Goal: Task Accomplishment & Management: Manage account settings

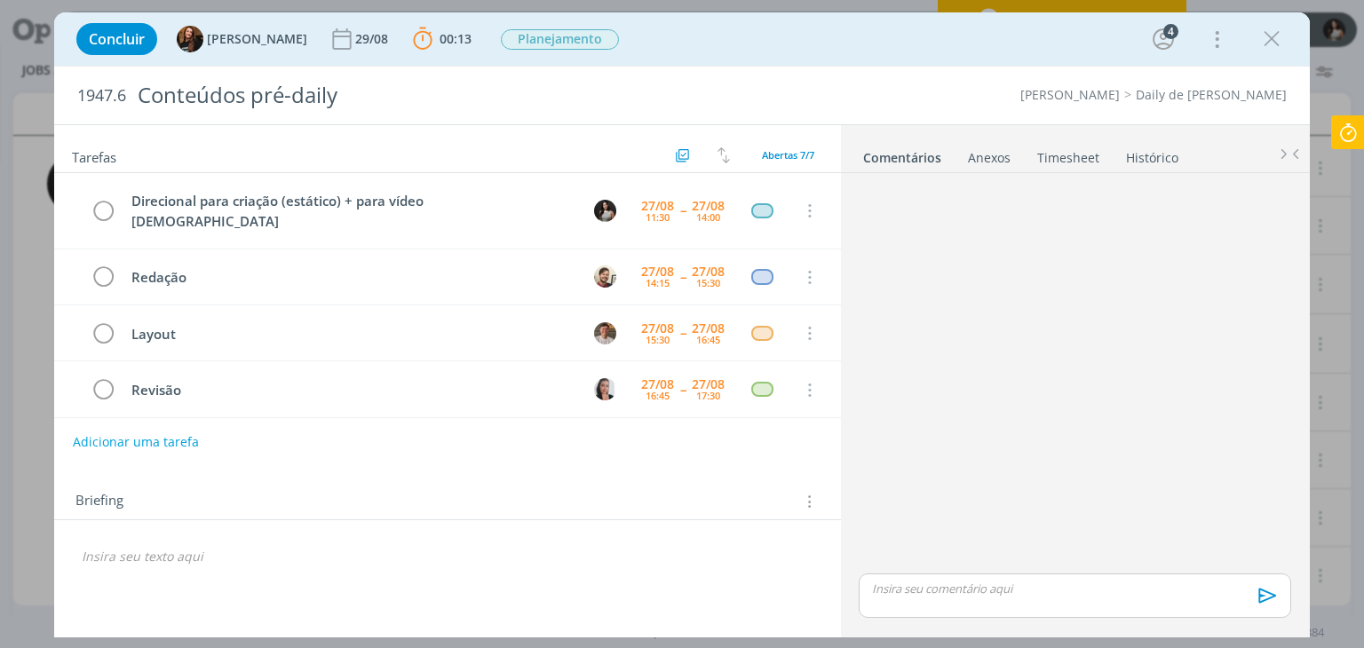
click at [1268, 51] on icon "dialog" at bounding box center [1271, 39] width 27 height 27
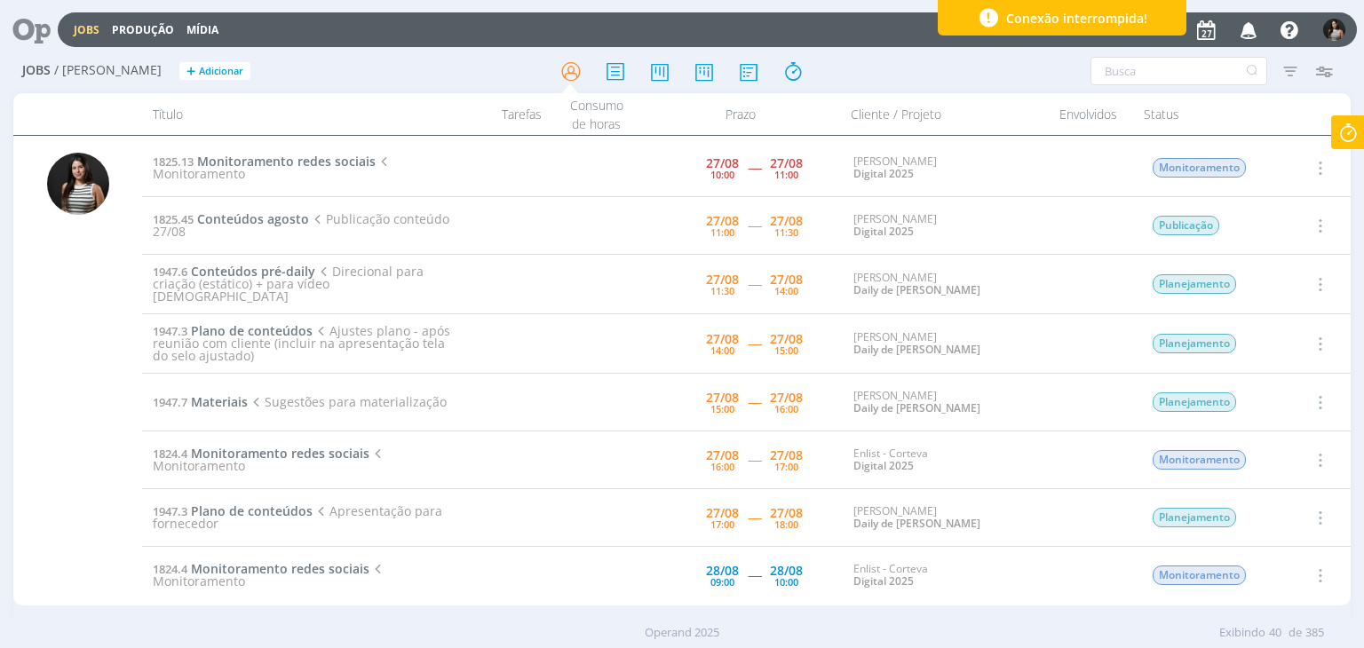
click at [1350, 122] on icon at bounding box center [1348, 132] width 32 height 35
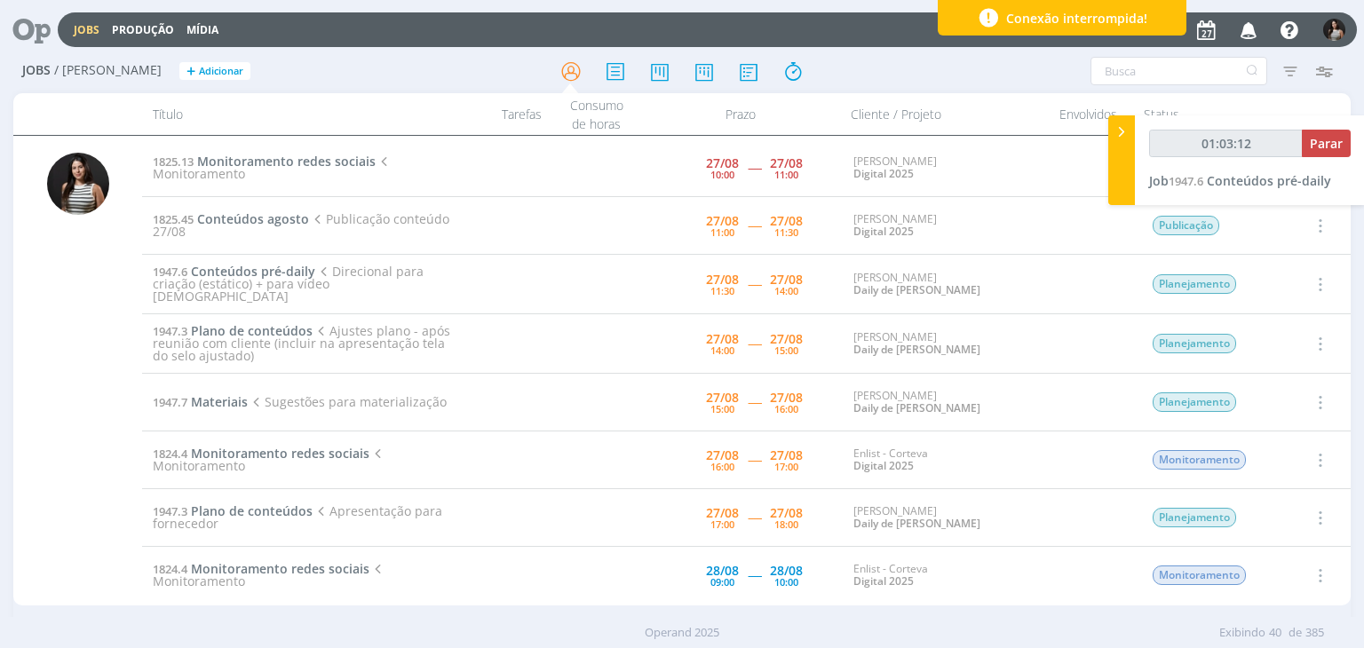
type input "01:03:13"
click at [1334, 139] on span "Parar" at bounding box center [1326, 143] width 33 height 17
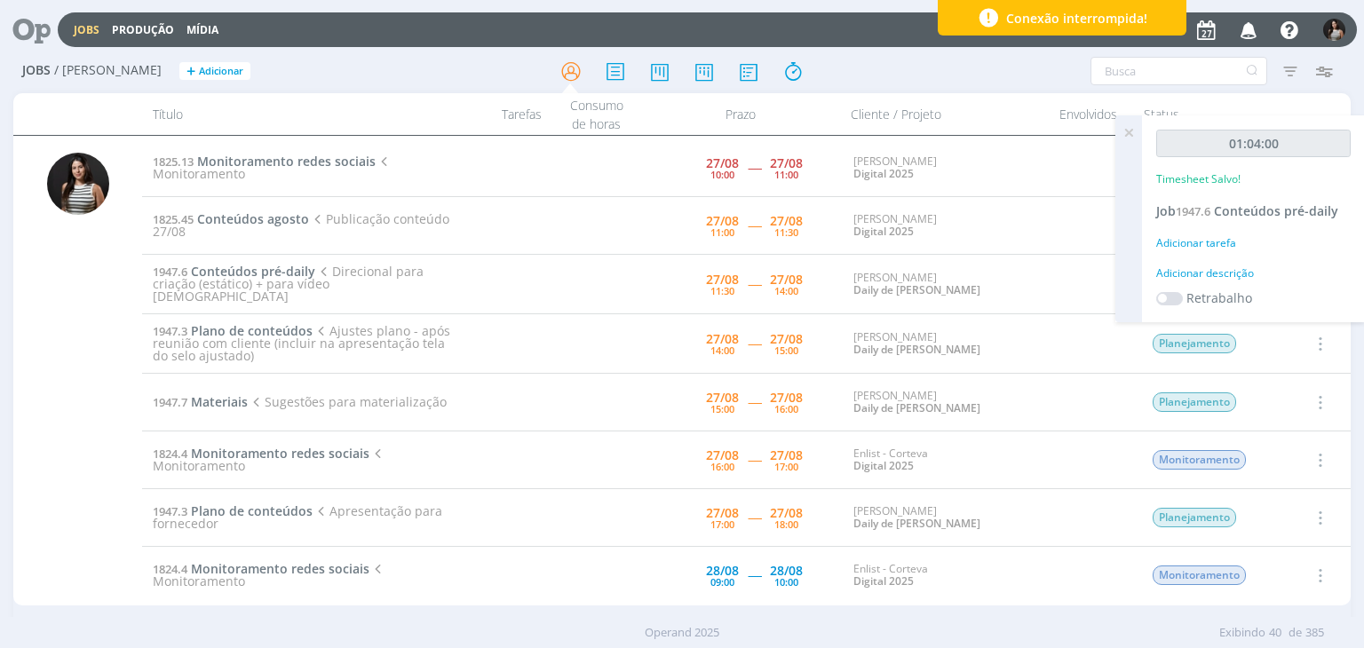
click at [1129, 133] on icon at bounding box center [1128, 132] width 32 height 35
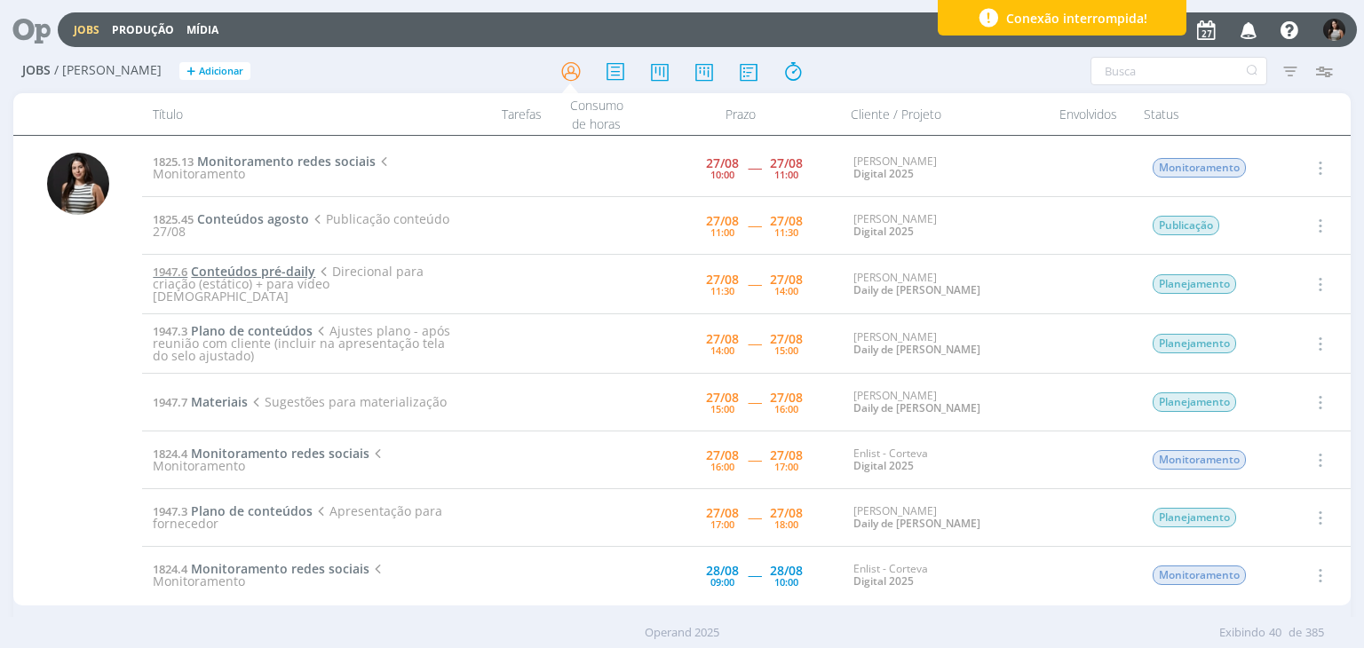
click at [285, 278] on span "Conteúdos pré-daily" at bounding box center [253, 271] width 124 height 17
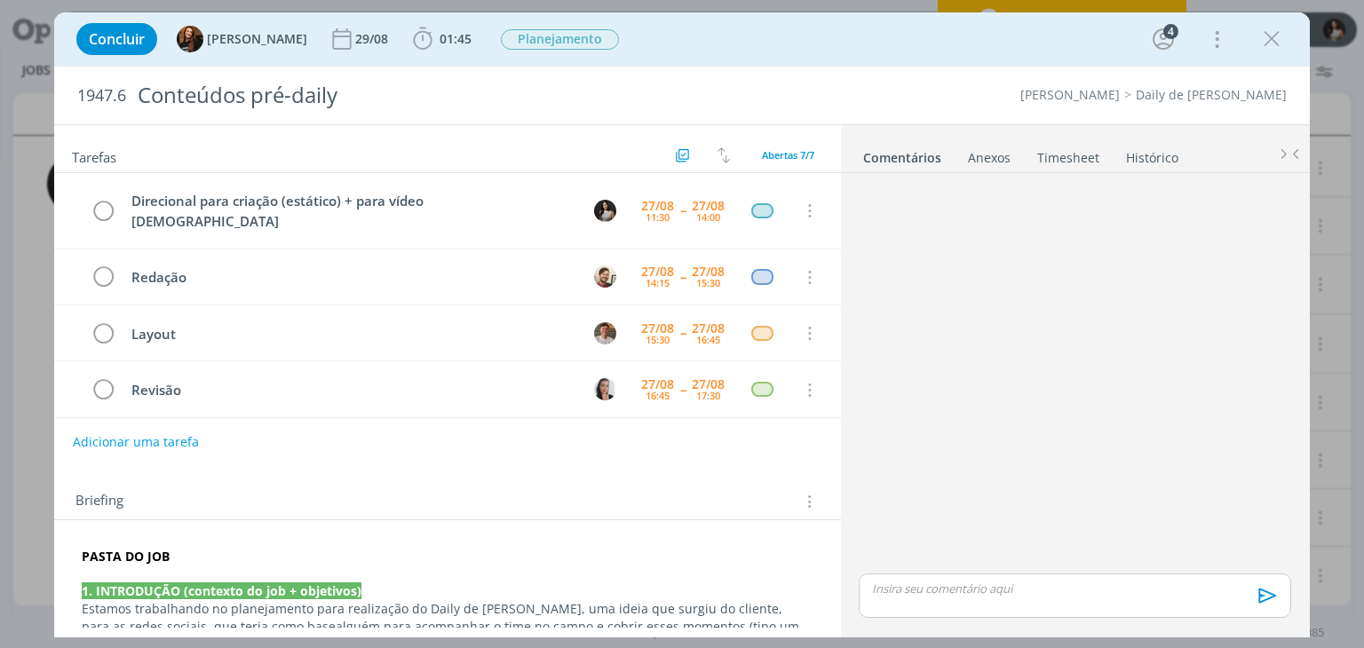
click at [1076, 156] on link "Timesheet" at bounding box center [1068, 154] width 64 height 26
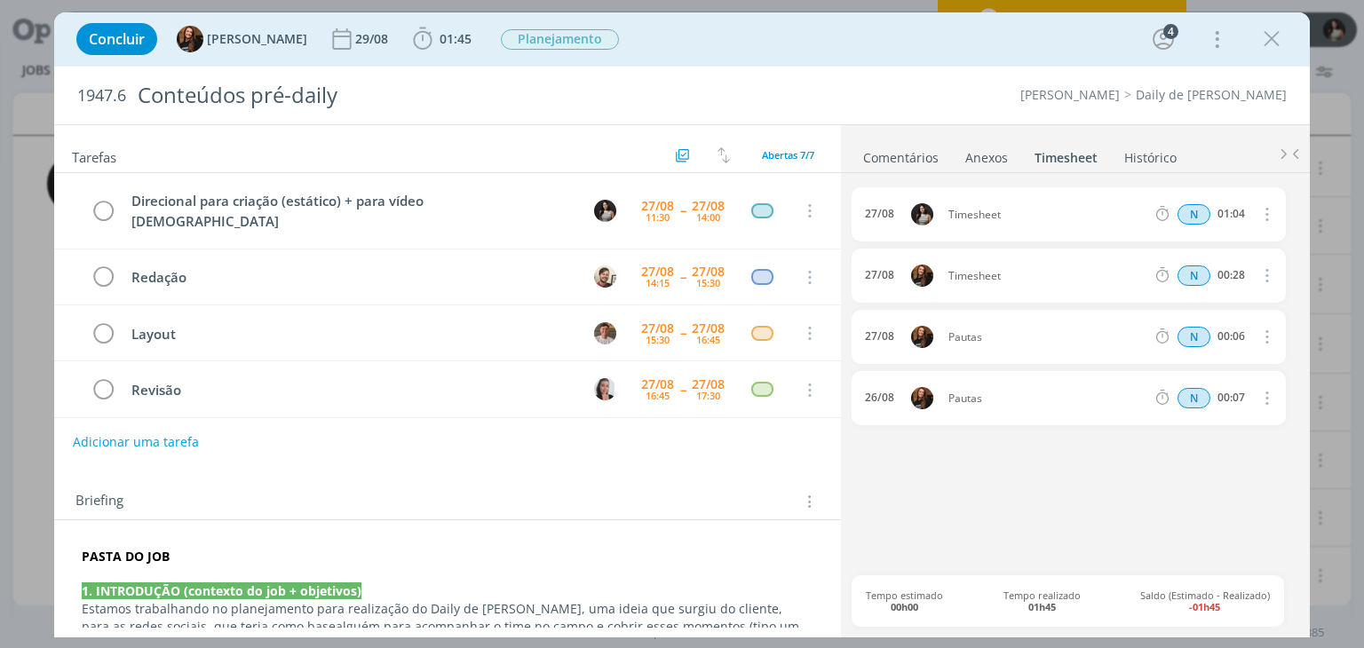
click at [1261, 218] on icon "dialog" at bounding box center [1265, 213] width 20 height 21
click at [1231, 265] on link "Editar" at bounding box center [1215, 272] width 140 height 28
drag, startPoint x: 1029, startPoint y: 209, endPoint x: 916, endPoint y: 220, distance: 113.3
click at [916, 220] on div "[DATE] 11:21 Timesheet Selecione a tarefa N 01:04" at bounding box center [1067, 214] width 433 height 54
click at [1004, 495] on div "[DATE] 11:21 Conteúdo antecipação | Interno Selecione a tarefa N 01:04 [DATE] T…" at bounding box center [1074, 381] width 446 height 388
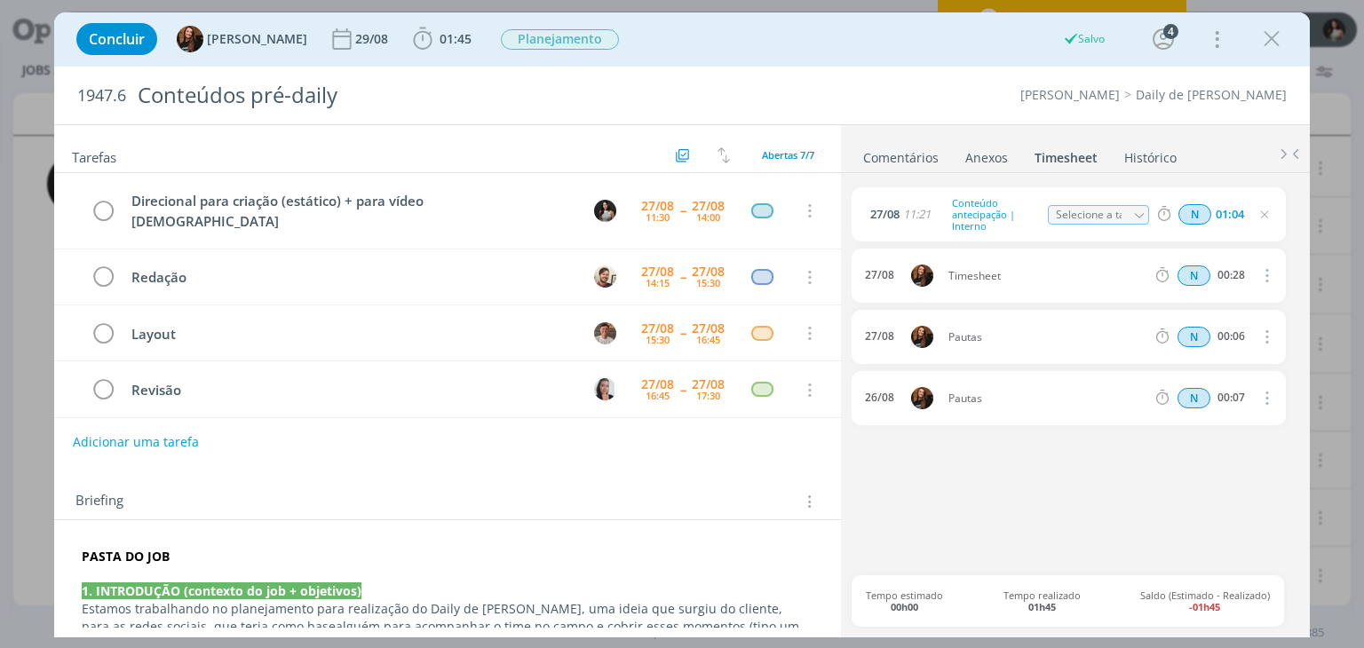
click at [909, 153] on link "Comentários" at bounding box center [900, 154] width 77 height 26
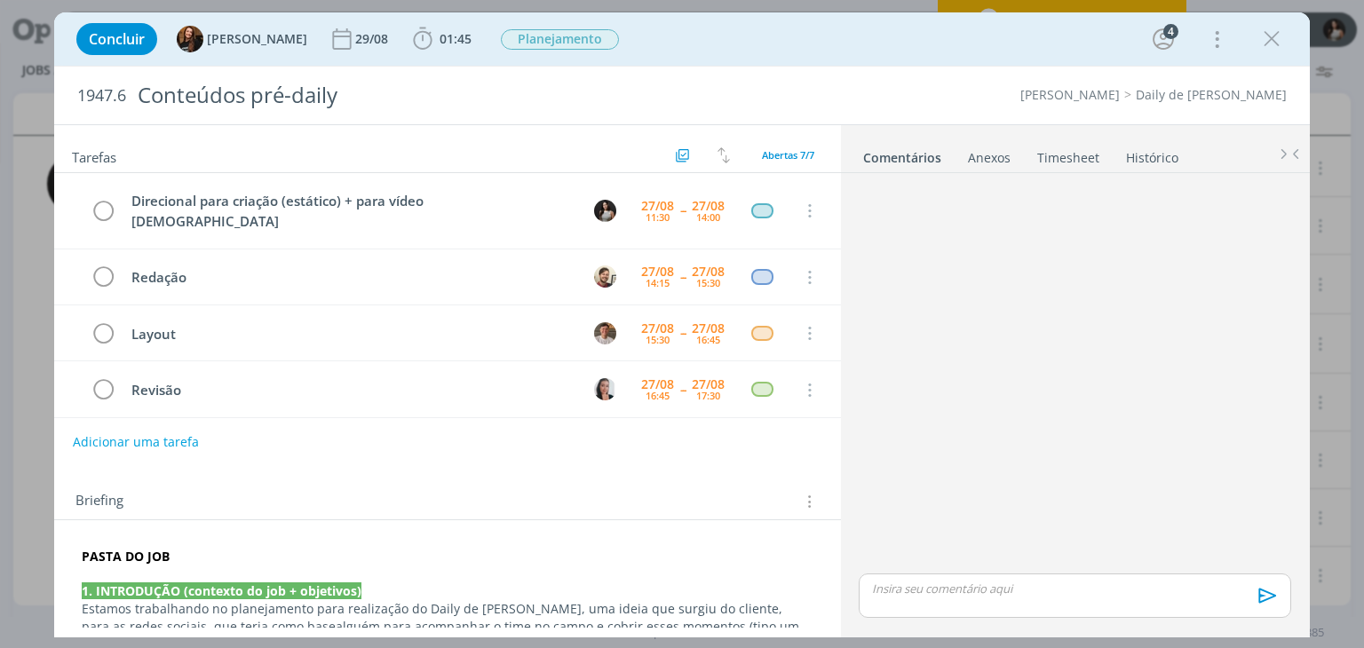
click at [923, 591] on p "dialog" at bounding box center [1074, 589] width 403 height 16
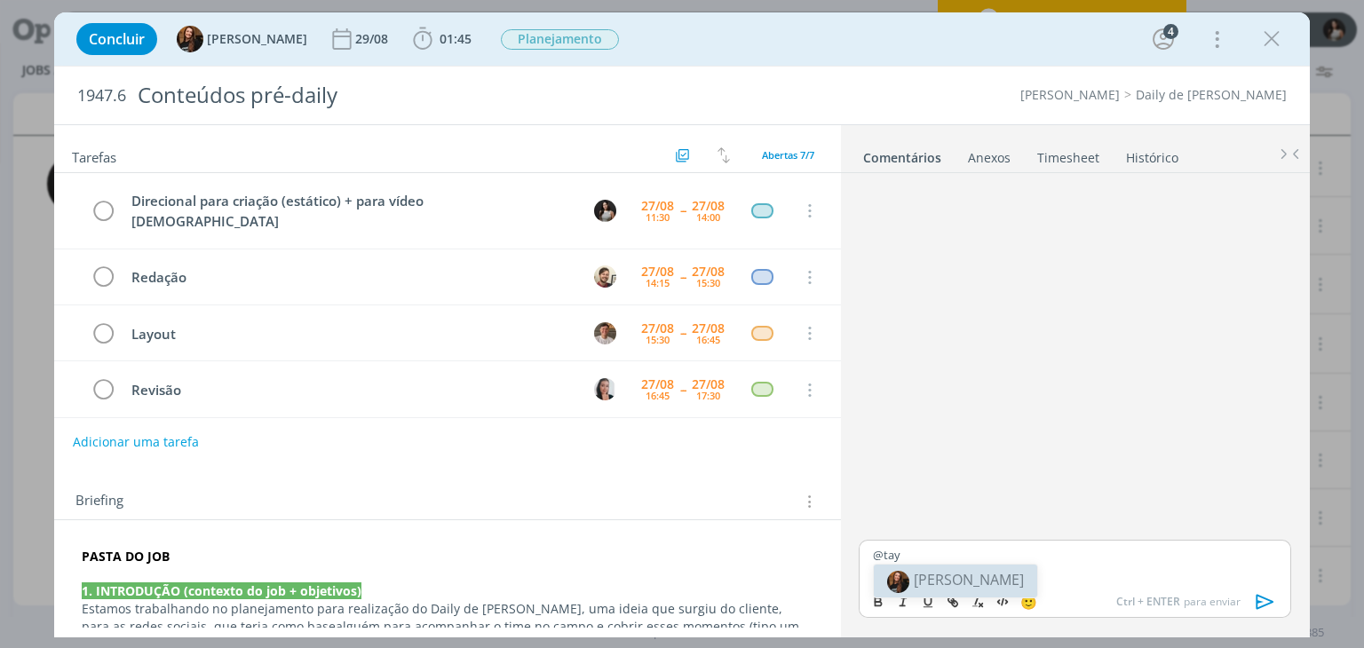
click at [949, 574] on span "[PERSON_NAME]" at bounding box center [969, 580] width 110 height 20
click at [1012, 576] on body "Jobs Produção Mídia Notificações [PERSON_NAME] comentou no Job 1824.34 : @Camil…" at bounding box center [682, 324] width 1364 height 648
click at [1025, 566] on div "﻿ @ Tayná Morsch ﻿ @gea" at bounding box center [1074, 562] width 431 height 44
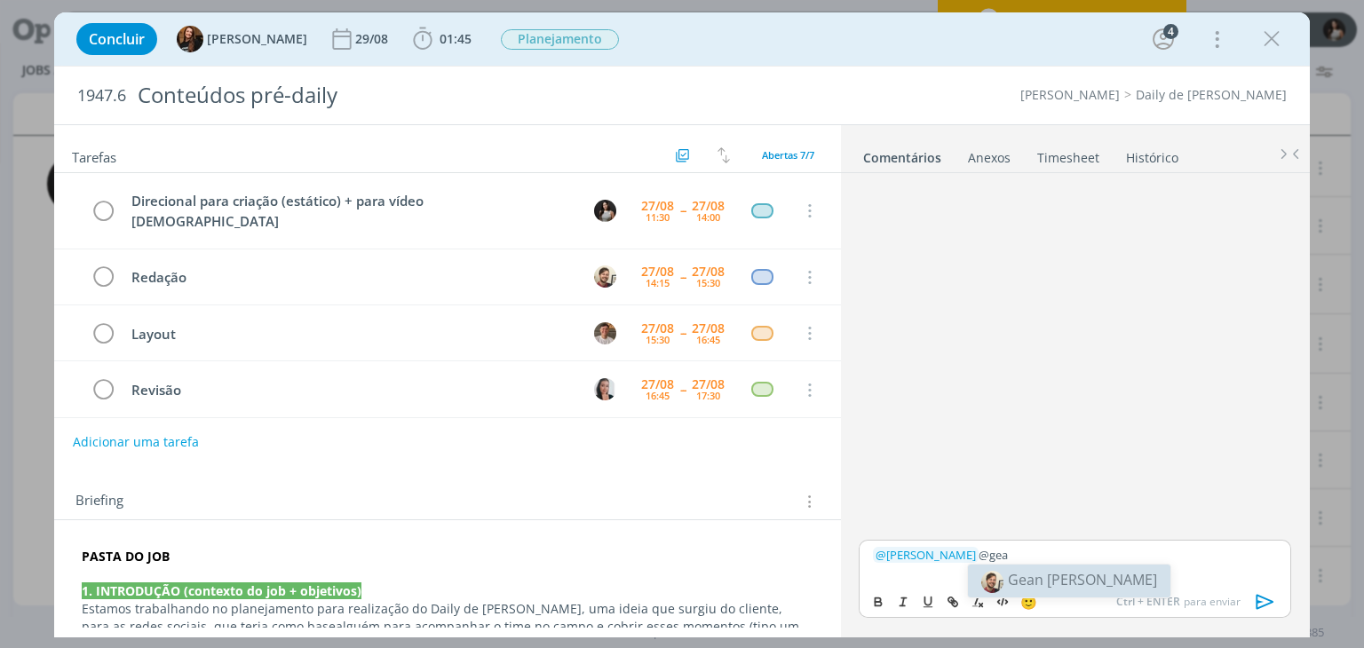
click at [1055, 576] on span "Gean [PERSON_NAME]" at bounding box center [1082, 580] width 149 height 20
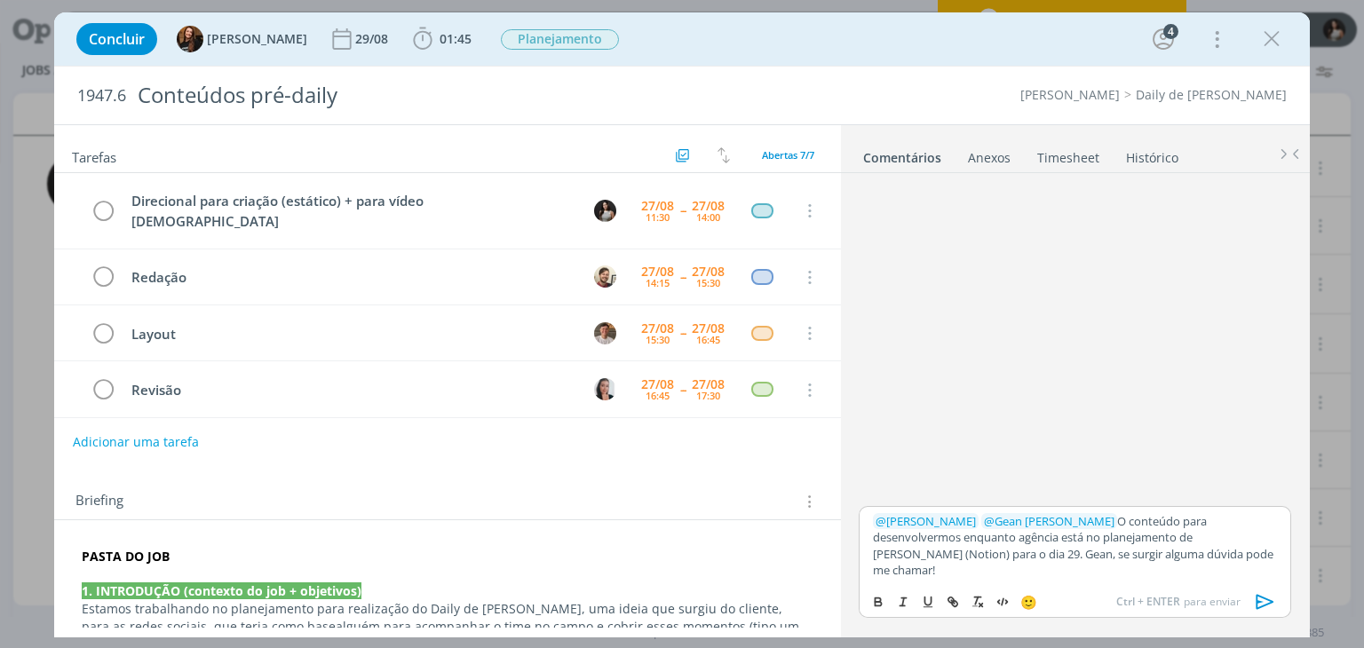
click at [1252, 603] on icon "dialog" at bounding box center [1265, 602] width 27 height 27
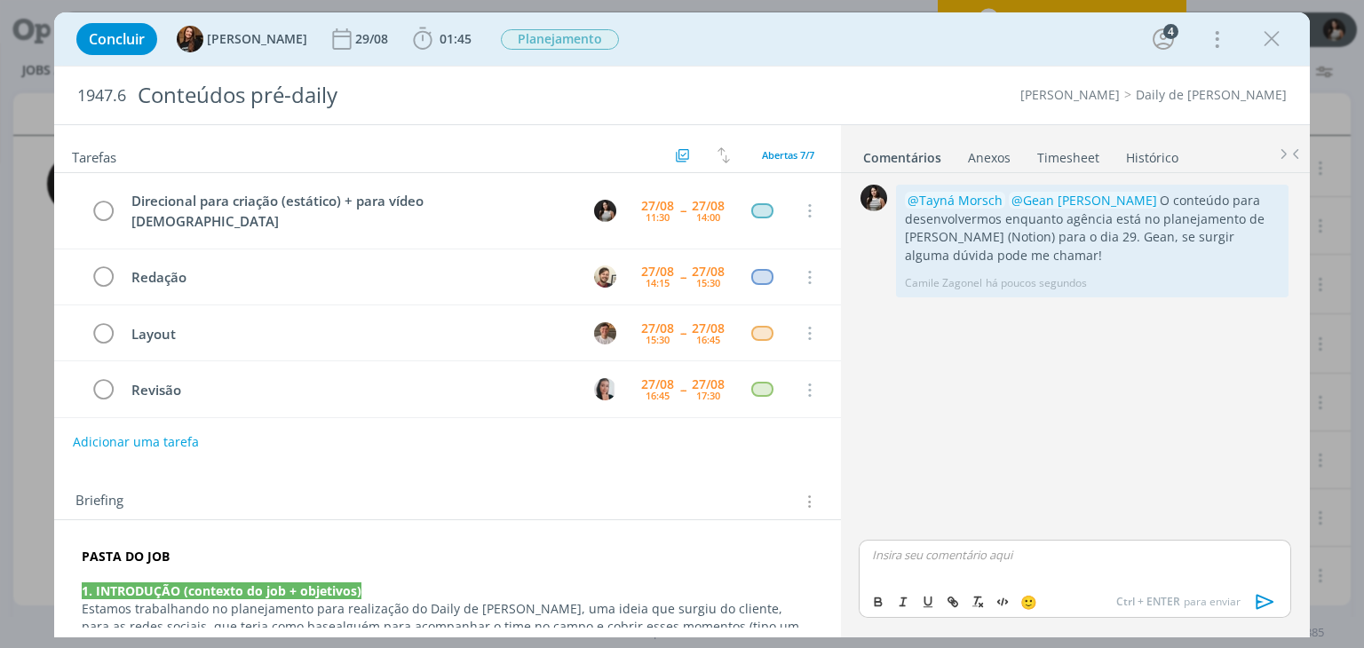
click at [1067, 148] on link "Timesheet" at bounding box center [1068, 154] width 64 height 26
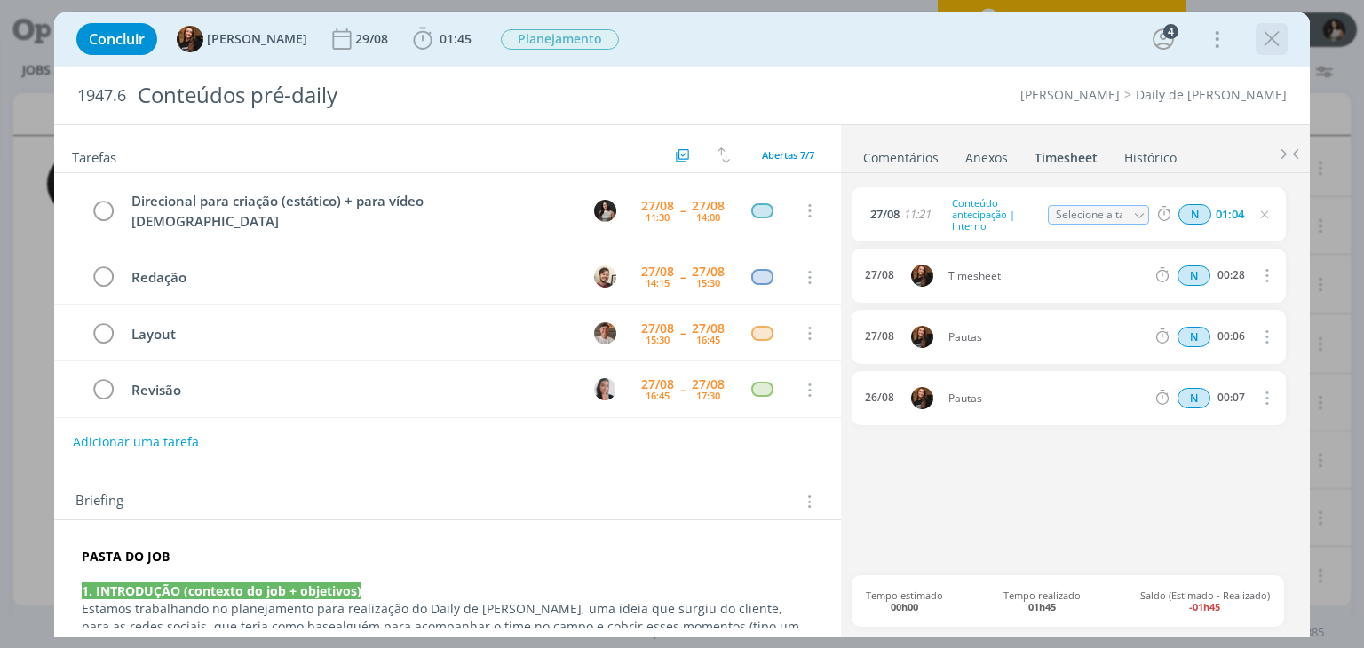
click at [1264, 47] on icon "dialog" at bounding box center [1271, 39] width 27 height 27
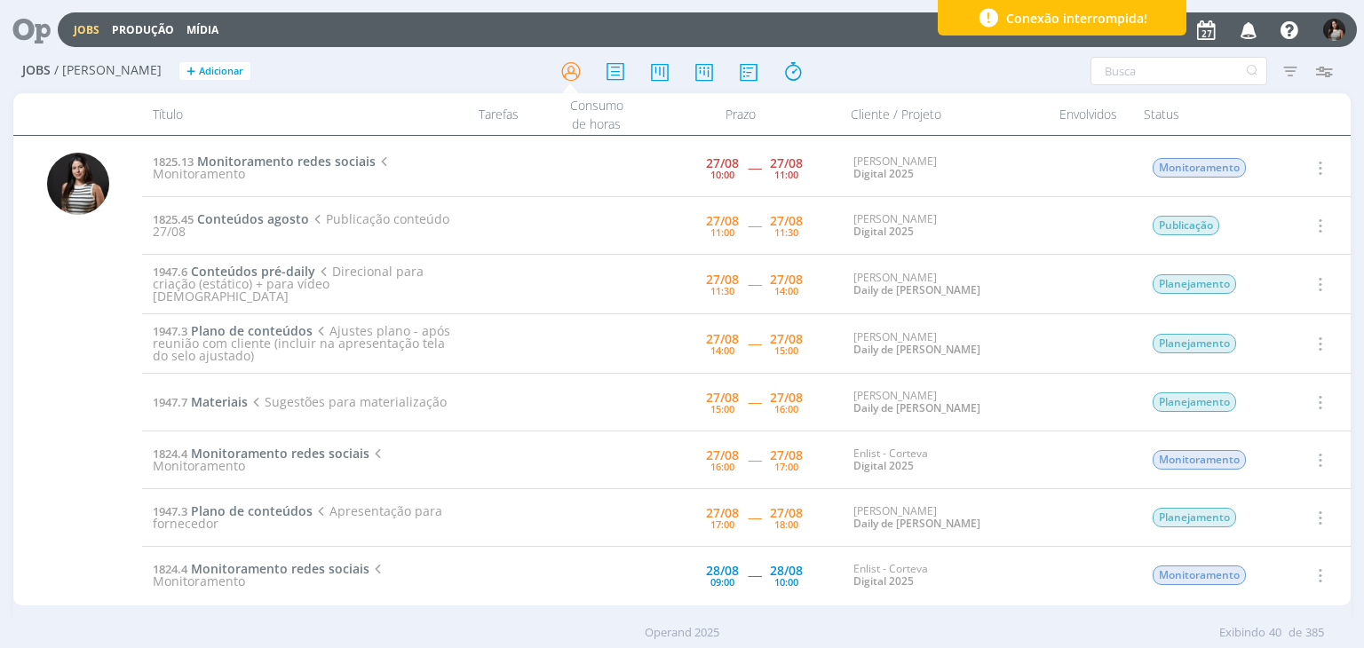
click at [1318, 281] on icon "button" at bounding box center [1319, 283] width 20 height 21
click at [1253, 401] on link "Iniciar timesheet" at bounding box center [1269, 399] width 140 height 28
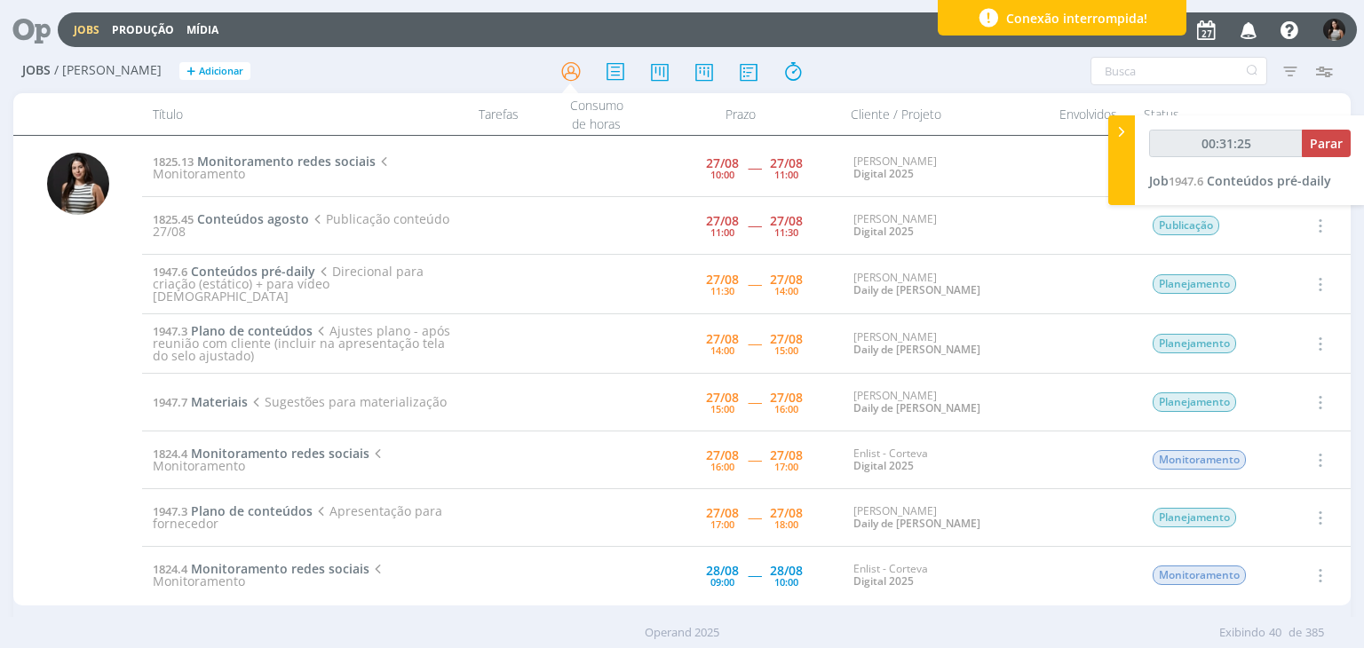
type input "00:31:26"
